Goal: Transaction & Acquisition: Purchase product/service

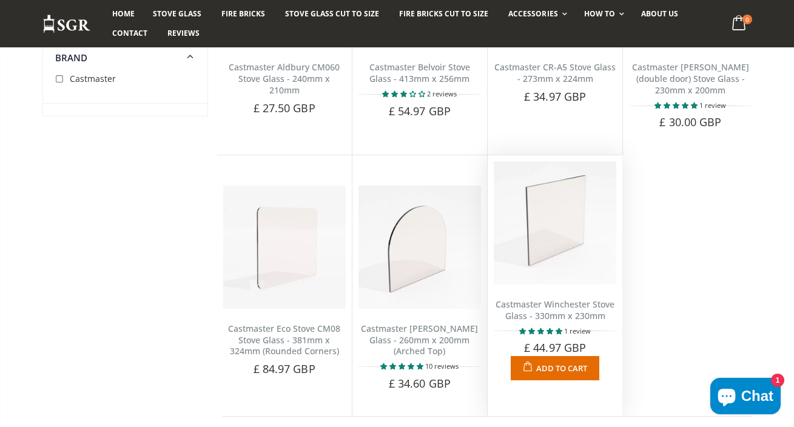
scroll to position [269, 0]
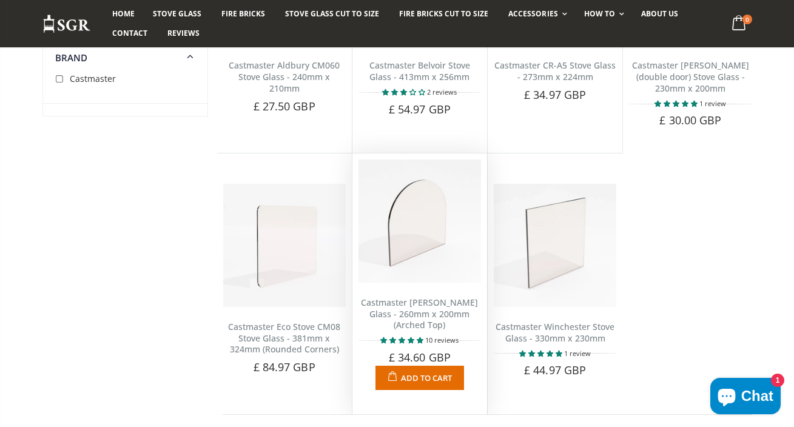
click at [415, 306] on link "Castmaster Juliette Stove Glass - 260mm x 200mm (Arched Top)" at bounding box center [419, 314] width 117 height 35
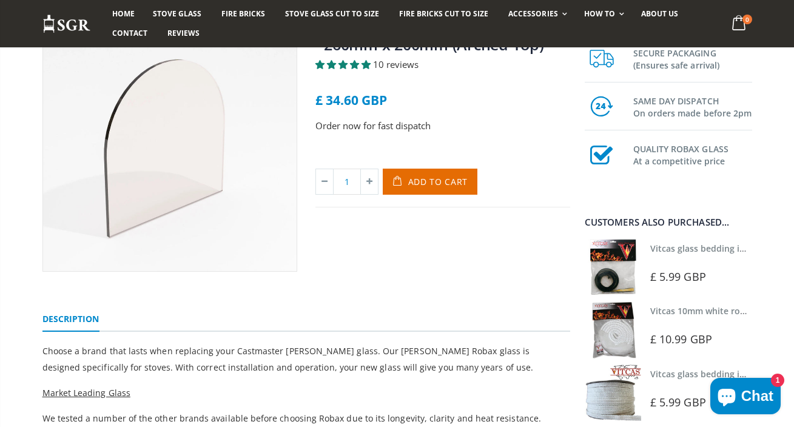
scroll to position [125, 0]
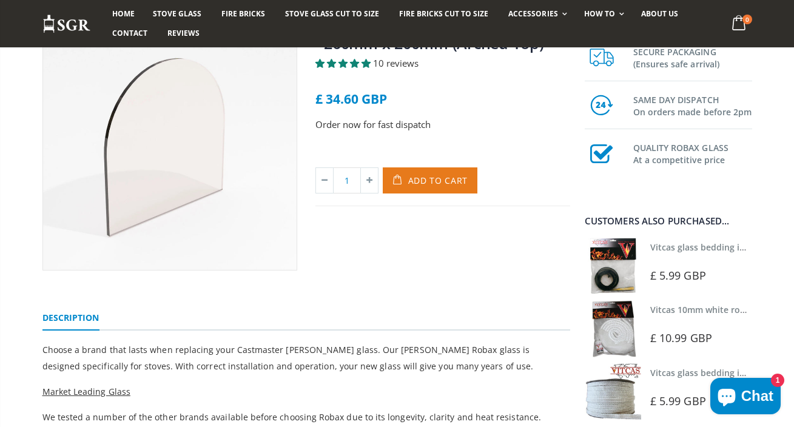
click at [443, 180] on span "Add to Cart" at bounding box center [438, 181] width 60 height 12
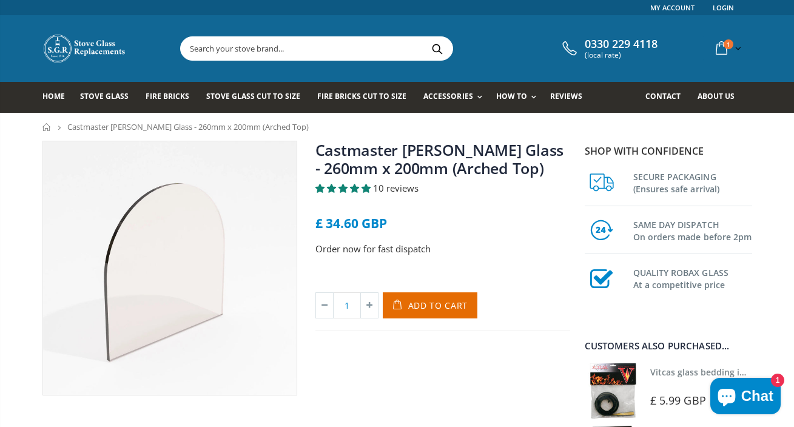
scroll to position [0, 0]
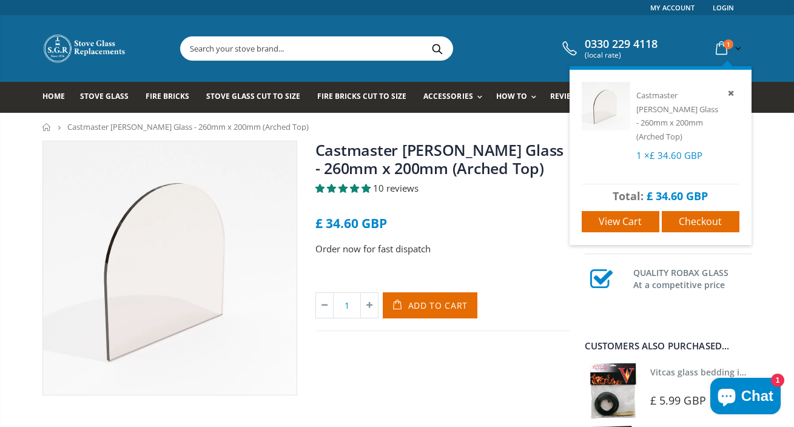
click at [721, 49] on icon at bounding box center [721, 49] width 21 height 22
click at [637, 215] on span "View cart" at bounding box center [620, 221] width 43 height 13
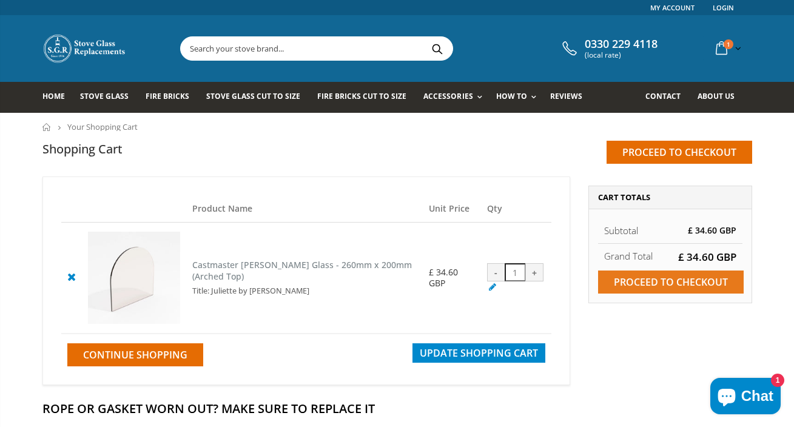
click at [665, 276] on input "Proceed to checkout" at bounding box center [671, 281] width 146 height 23
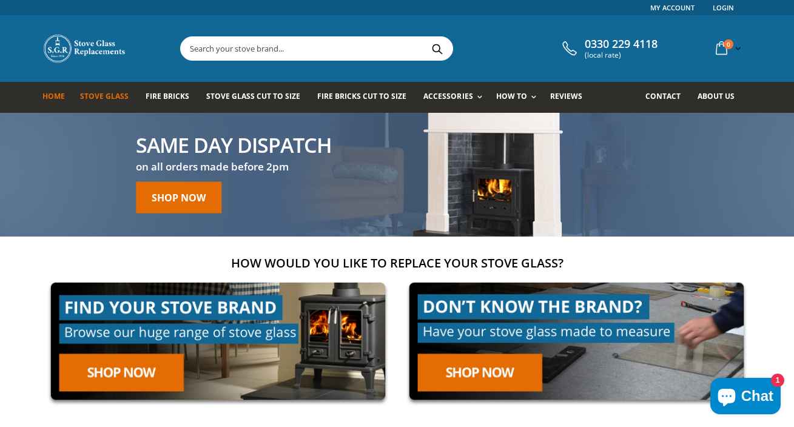
click at [96, 94] on span "Stove Glass" at bounding box center [104, 96] width 49 height 10
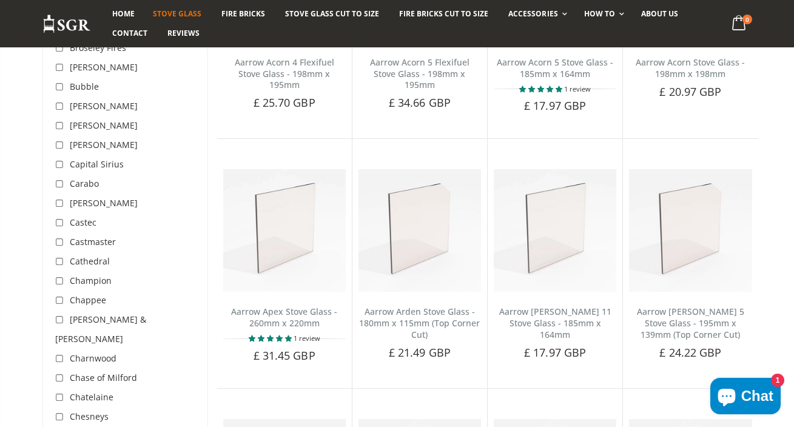
scroll to position [619, 0]
click at [60, 243] on input "checkbox" at bounding box center [61, 244] width 12 height 12
checkbox input "true"
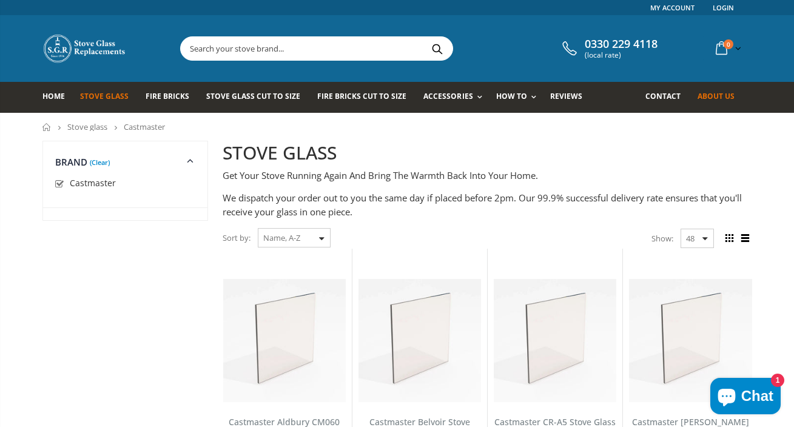
click at [725, 101] on span "About us" at bounding box center [715, 96] width 37 height 10
